Goal: Information Seeking & Learning: Find specific fact

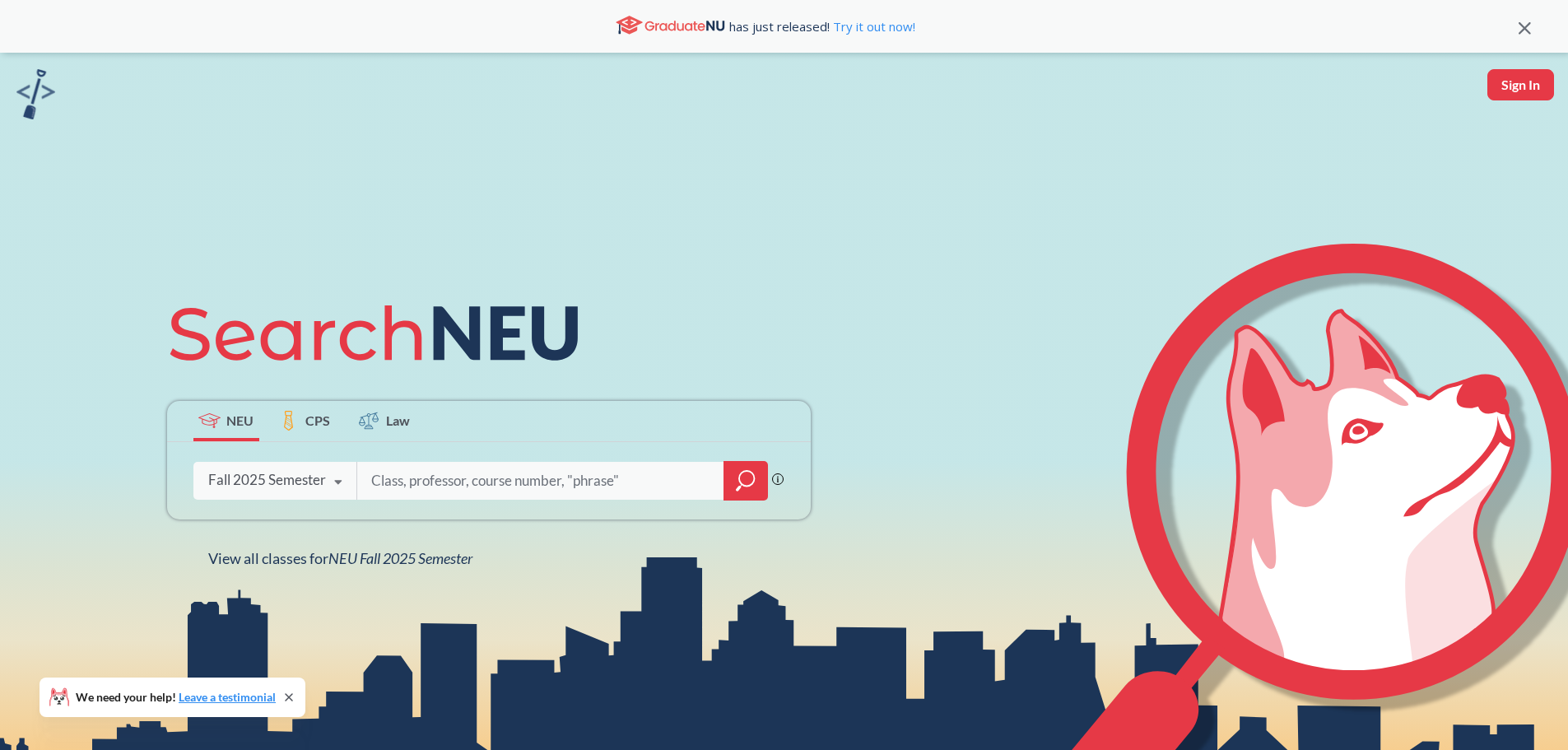
drag, startPoint x: 740, startPoint y: 1, endPoint x: 547, endPoint y: 498, distance: 533.2
click at [547, 498] on div at bounding box center [561, 480] width 411 height 38
click at [541, 477] on input "search" at bounding box center [541, 481] width 343 height 35
type input "ge 5030"
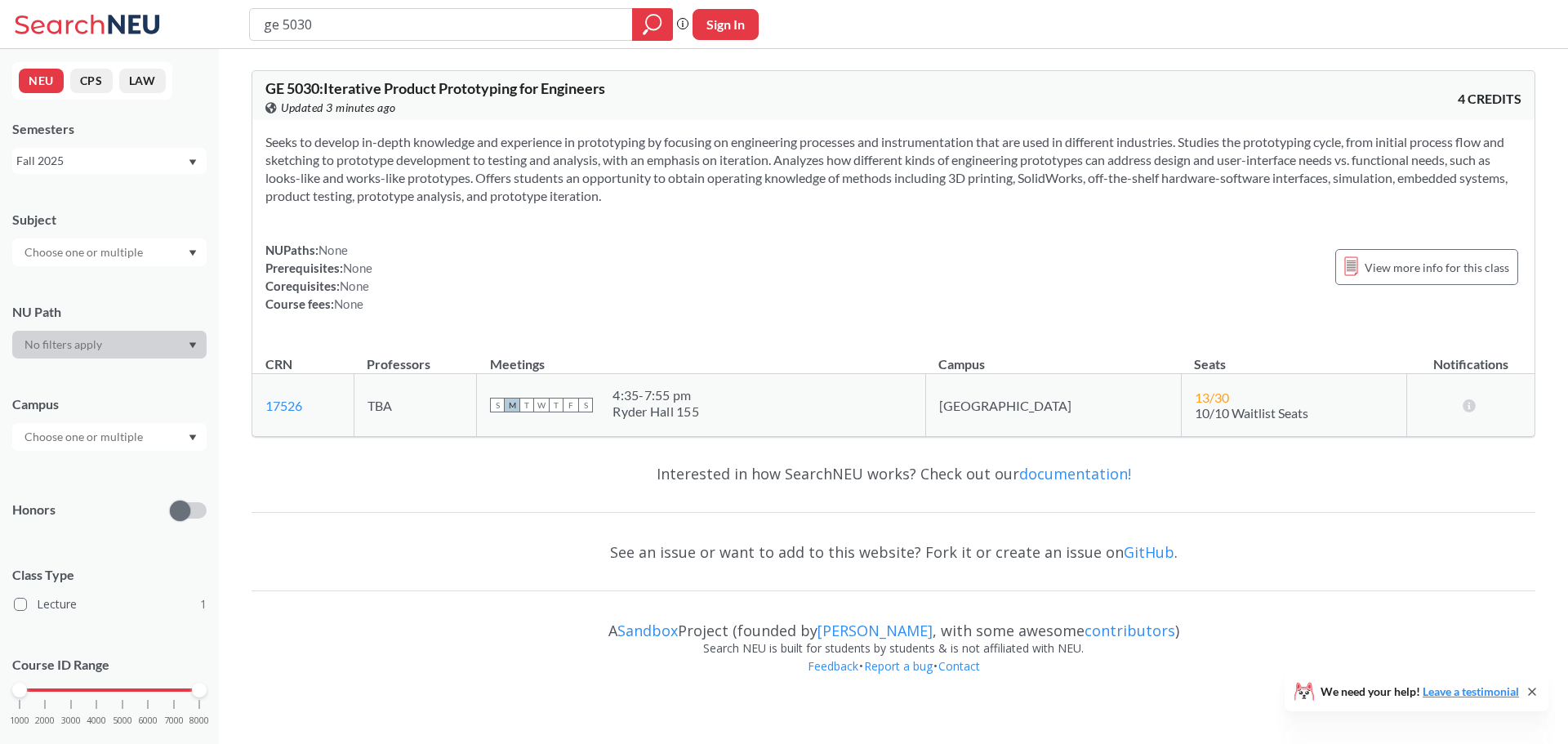
click at [1260, 473] on div "Interested in how SearchNEU works? Check out our documentation!" at bounding box center [893, 473] width 1284 height 47
click at [395, 7] on div "ge 5030 Phrase search guarantees the exact search appears in the results. Ex. I…" at bounding box center [784, 24] width 1568 height 49
click at [402, 36] on input "ge 5030" at bounding box center [441, 24] width 358 height 28
type input "ge 5020"
